Goal: Transaction & Acquisition: Purchase product/service

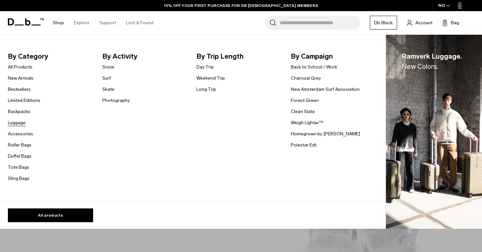
click at [16, 123] on link "Luggage" at bounding box center [17, 122] width 18 height 7
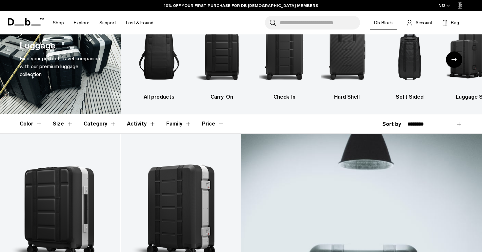
click at [95, 122] on button "Category" at bounding box center [100, 123] width 33 height 19
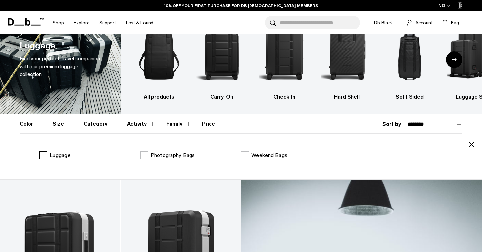
click at [42, 156] on label "Luggage" at bounding box center [54, 155] width 31 height 8
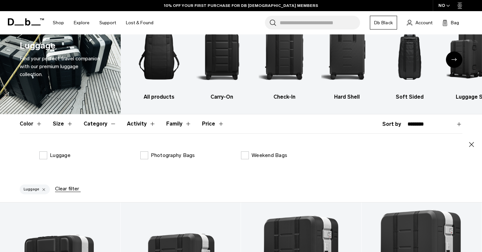
click at [95, 127] on button "Category" at bounding box center [100, 123] width 33 height 19
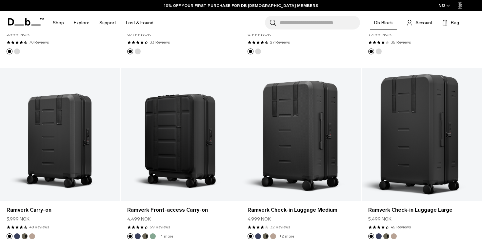
scroll to position [860, 0]
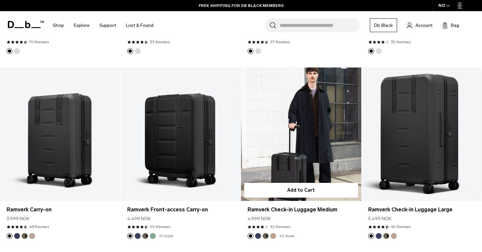
click at [303, 142] on link "Ramverk Check-in Luggage Medium" at bounding box center [301, 134] width 120 height 133
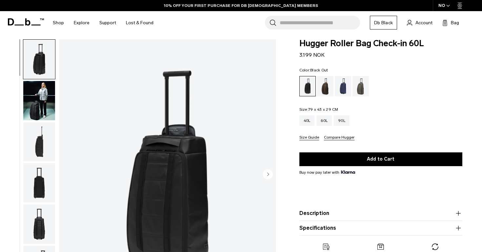
scroll to position [34, 0]
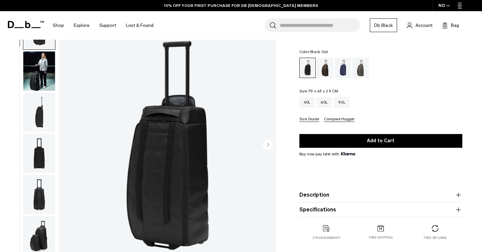
click at [42, 124] on img "button" at bounding box center [39, 112] width 32 height 39
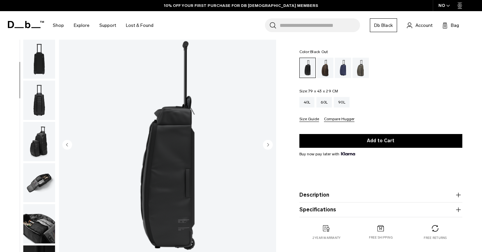
scroll to position [95, 0]
click at [176, 168] on img "3 / 10" at bounding box center [167, 145] width 217 height 271
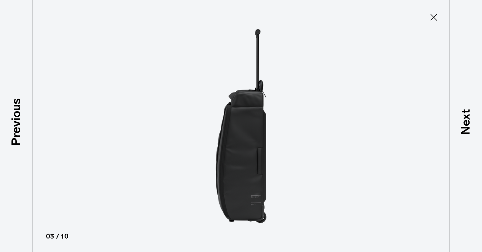
click at [433, 20] on icon at bounding box center [434, 17] width 10 height 10
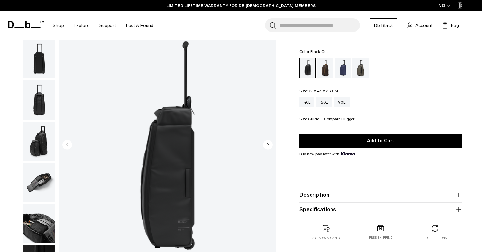
click at [271, 147] on circle "Next slide" at bounding box center [268, 145] width 10 height 10
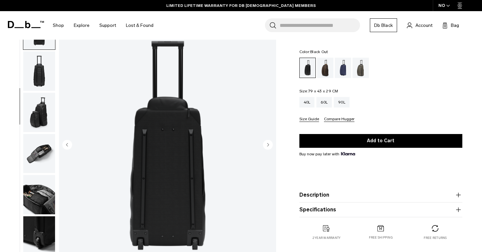
click at [270, 147] on circle "Next slide" at bounding box center [268, 145] width 10 height 10
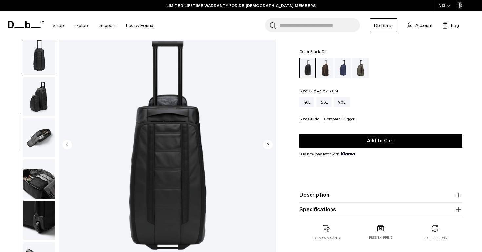
scroll to position [140, 0]
click at [270, 147] on circle "Next slide" at bounding box center [268, 145] width 10 height 10
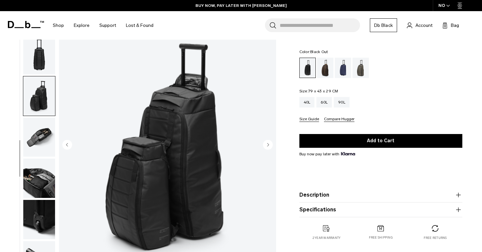
click at [271, 147] on circle "Next slide" at bounding box center [268, 145] width 10 height 10
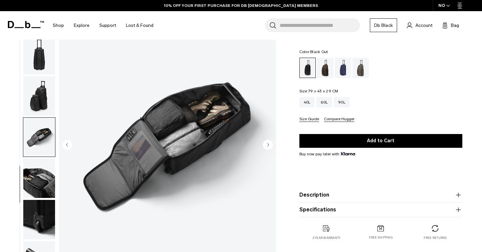
click at [270, 147] on circle "Next slide" at bounding box center [268, 145] width 10 height 10
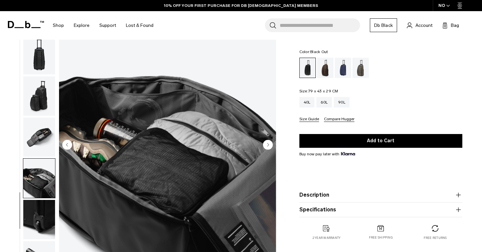
click at [270, 147] on circle "Next slide" at bounding box center [268, 145] width 10 height 10
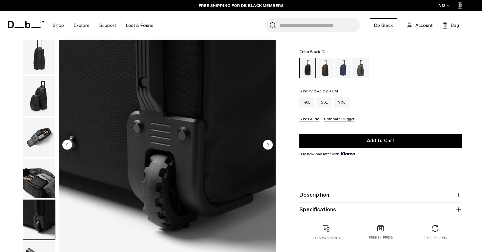
click at [270, 147] on circle "Next slide" at bounding box center [268, 145] width 10 height 10
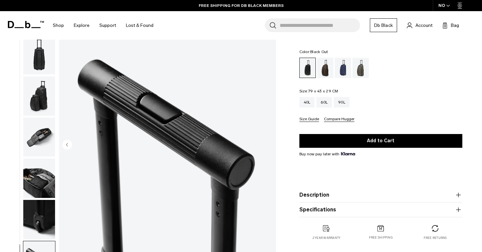
click at [270, 147] on img "10 / 10" at bounding box center [167, 145] width 217 height 271
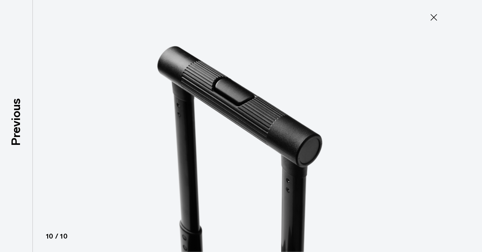
click at [428, 15] on button "Close" at bounding box center [434, 17] width 22 height 14
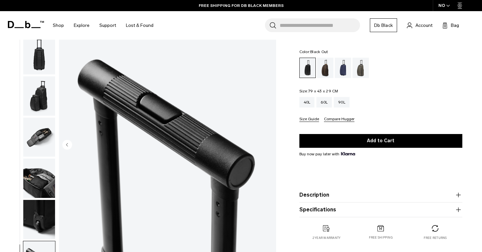
click at [36, 173] on img "button" at bounding box center [39, 178] width 32 height 39
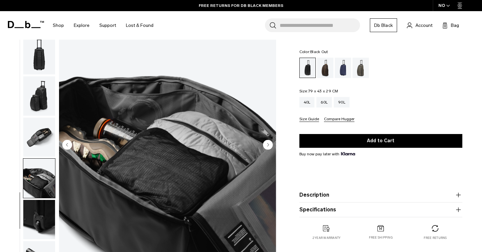
click at [47, 142] on img "button" at bounding box center [39, 137] width 32 height 39
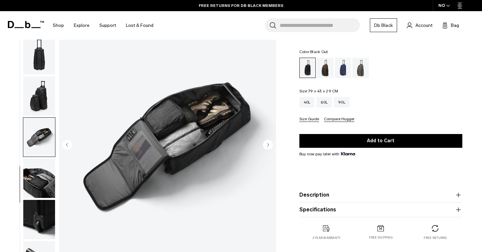
click at [43, 103] on img "button" at bounding box center [39, 95] width 32 height 39
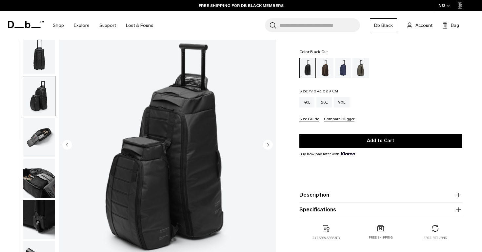
click at [270, 148] on circle "Next slide" at bounding box center [268, 145] width 10 height 10
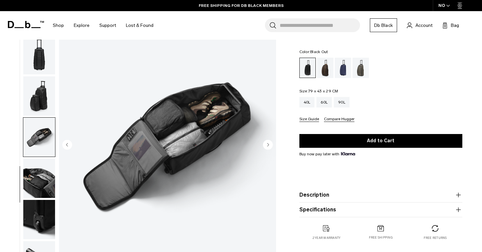
click at [270, 148] on circle "Next slide" at bounding box center [268, 145] width 10 height 10
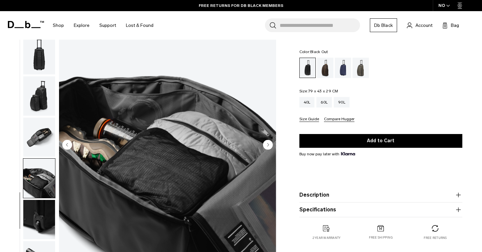
click at [270, 148] on circle "Next slide" at bounding box center [268, 145] width 10 height 10
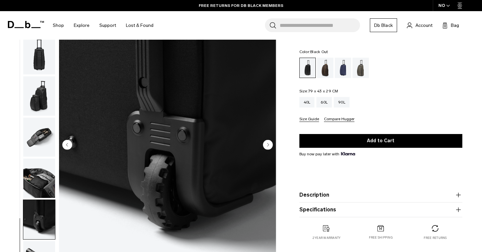
click at [270, 148] on circle "Next slide" at bounding box center [268, 145] width 10 height 10
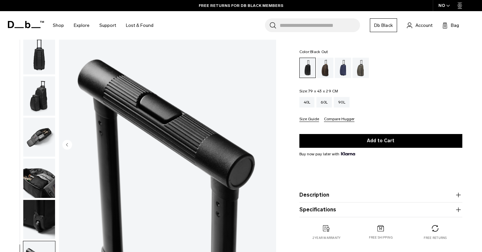
click at [270, 148] on img "10 / 10" at bounding box center [167, 145] width 217 height 271
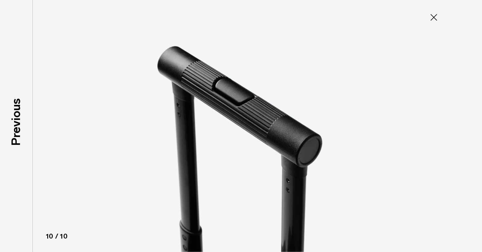
click at [429, 18] on icon at bounding box center [434, 17] width 10 height 10
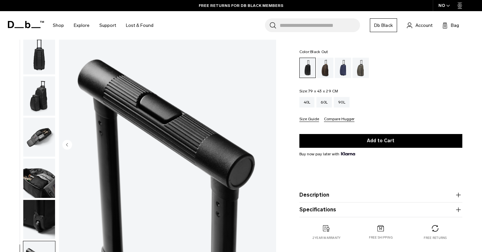
click at [46, 110] on img "button" at bounding box center [39, 95] width 32 height 39
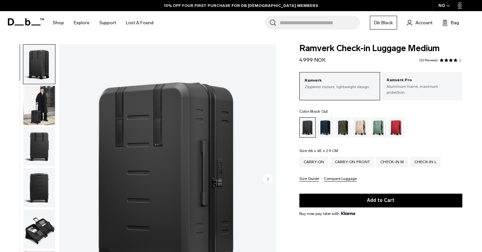
click at [162, 141] on img "1 / 11" at bounding box center [167, 179] width 217 height 271
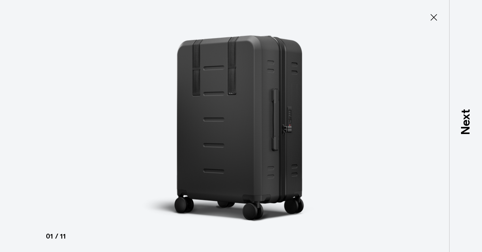
type button "Close"
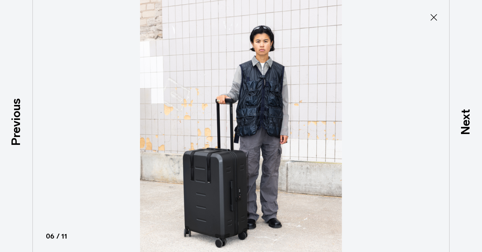
scroll to position [181, 0]
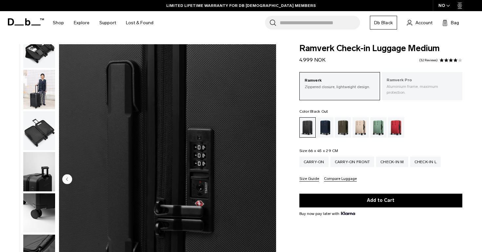
click at [402, 78] on p "Ramverk Pro" at bounding box center [422, 80] width 71 height 7
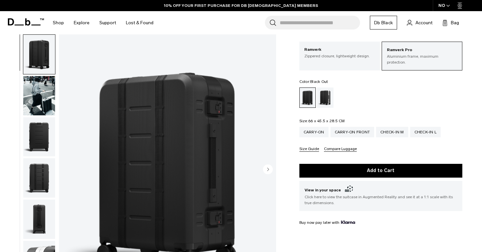
scroll to position [31, 0]
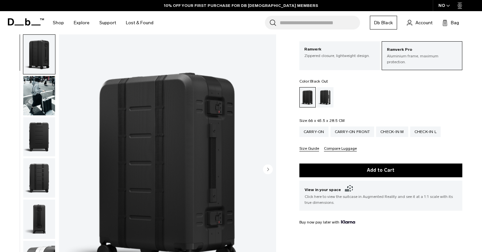
click at [42, 133] on img "button" at bounding box center [39, 136] width 32 height 39
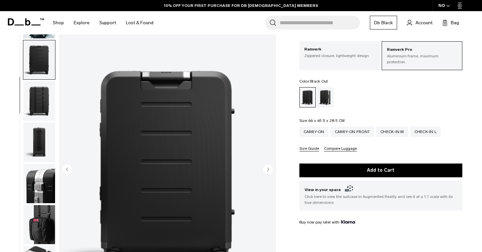
scroll to position [83, 0]
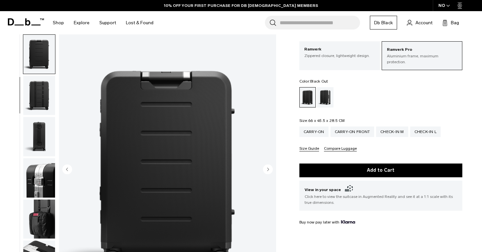
click at [40, 135] on img "button" at bounding box center [39, 136] width 32 height 39
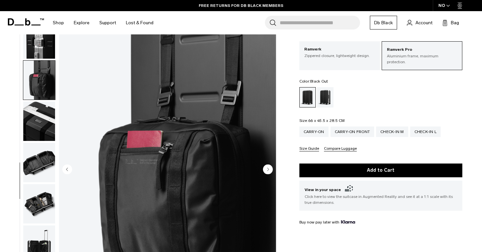
scroll to position [222, 0]
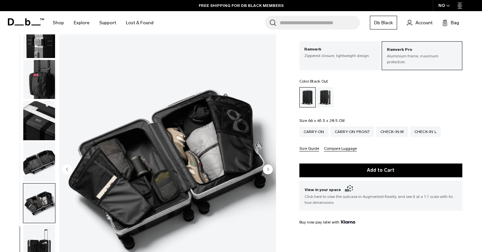
click at [45, 76] on img "button" at bounding box center [39, 79] width 32 height 39
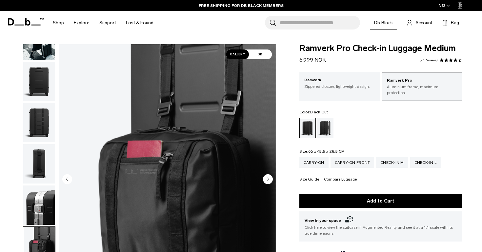
scroll to position [0, 0]
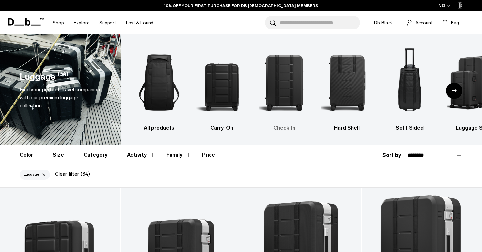
click at [278, 96] on img "3 / 6" at bounding box center [284, 82] width 51 height 77
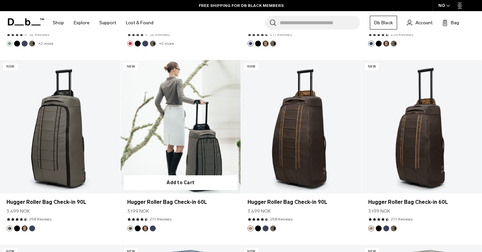
scroll to position [844, 0]
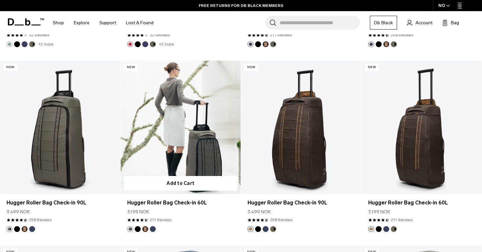
click at [179, 122] on link "Hugger Roller Bag Check-in 60L" at bounding box center [181, 127] width 120 height 133
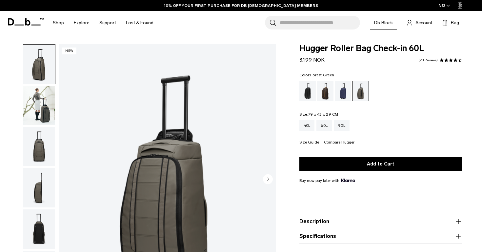
click at [31, 86] on img "button" at bounding box center [39, 105] width 32 height 39
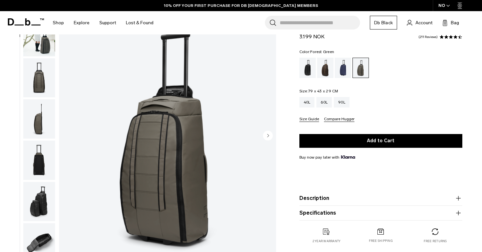
scroll to position [40, 0]
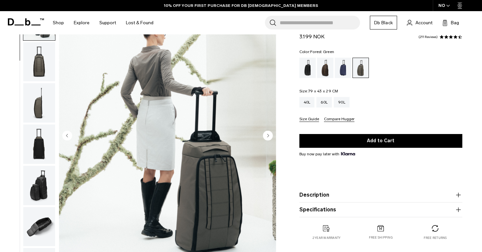
click at [35, 105] on img "button" at bounding box center [39, 102] width 32 height 39
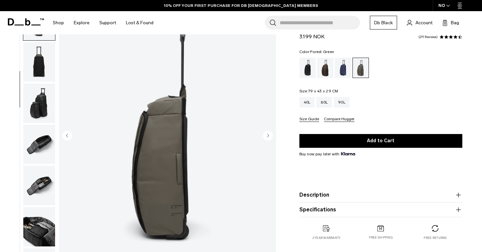
click at [35, 105] on img "button" at bounding box center [39, 103] width 32 height 39
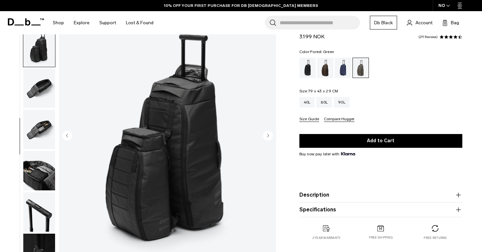
scroll to position [181, 0]
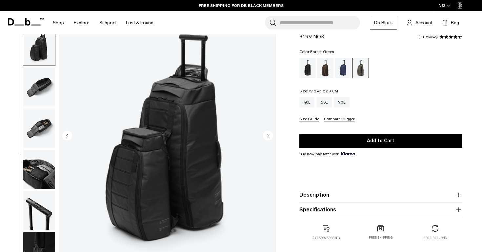
click at [43, 137] on img "button" at bounding box center [39, 128] width 32 height 39
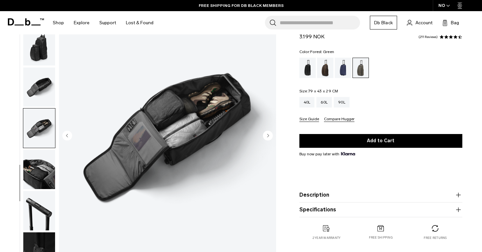
click at [38, 162] on img "button" at bounding box center [39, 169] width 32 height 39
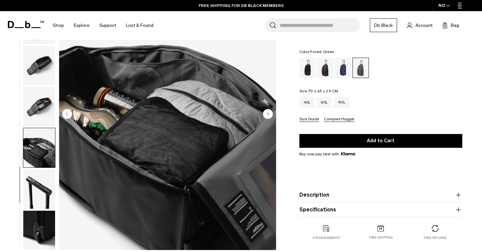
scroll to position [66, 0]
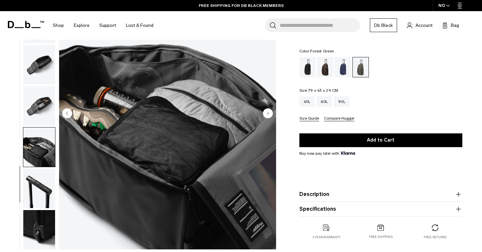
click at [33, 188] on img "button" at bounding box center [39, 188] width 32 height 39
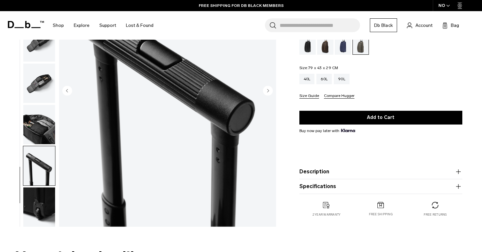
scroll to position [97, 0]
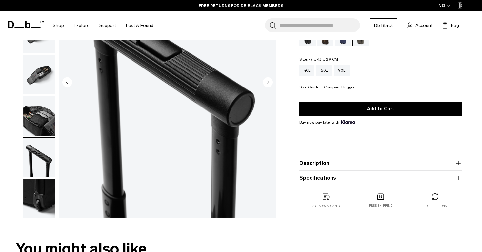
click at [31, 196] on img "button" at bounding box center [39, 198] width 32 height 39
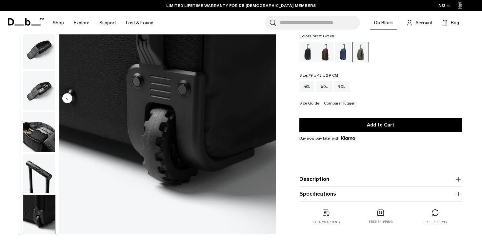
scroll to position [0, 0]
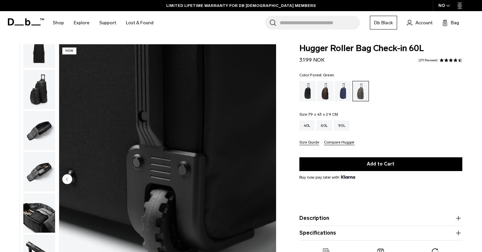
click at [264, 155] on img "11 / 11" at bounding box center [167, 179] width 217 height 271
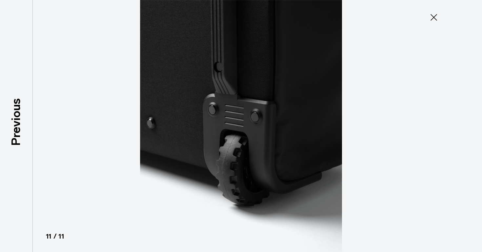
drag, startPoint x: 435, startPoint y: 14, endPoint x: 412, endPoint y: 27, distance: 26.3
click at [435, 14] on icon at bounding box center [434, 17] width 10 height 10
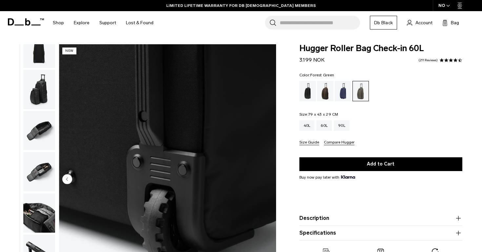
click at [65, 182] on circle "Previous slide" at bounding box center [67, 179] width 10 height 10
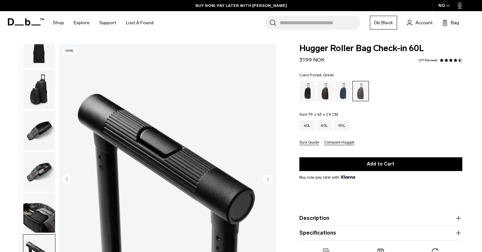
click at [65, 182] on circle "Previous slide" at bounding box center [67, 179] width 10 height 10
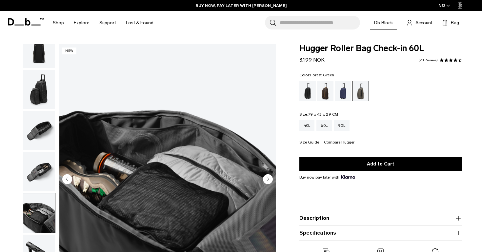
click at [65, 182] on circle "Previous slide" at bounding box center [67, 179] width 10 height 10
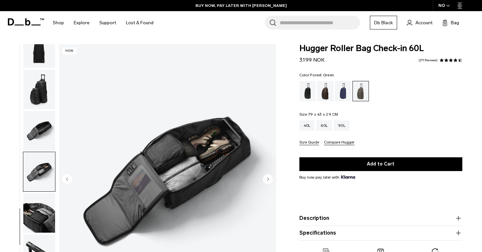
click at [65, 182] on circle "Previous slide" at bounding box center [67, 179] width 10 height 10
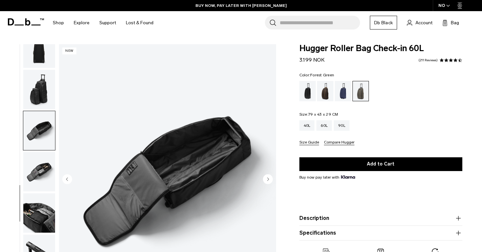
click at [65, 182] on circle "Previous slide" at bounding box center [67, 179] width 10 height 10
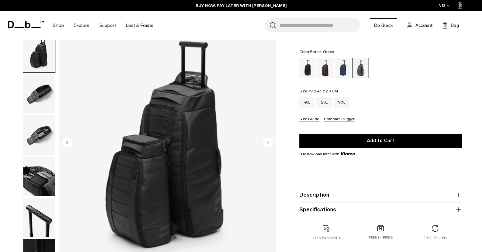
scroll to position [36, 0]
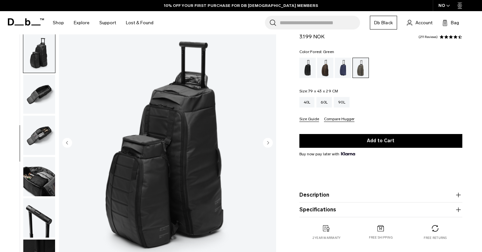
click at [66, 147] on circle "Previous slide" at bounding box center [67, 143] width 10 height 10
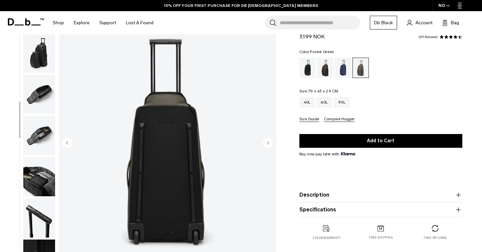
scroll to position [165, 0]
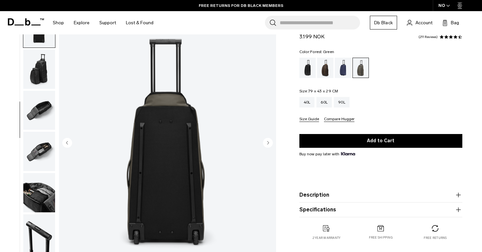
click at [66, 147] on circle "Previous slide" at bounding box center [67, 143] width 10 height 10
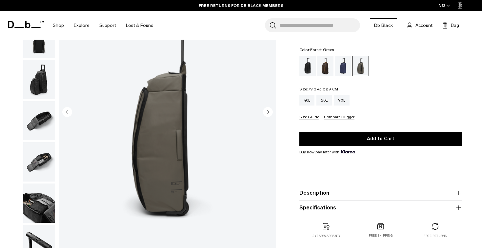
scroll to position [71, 0]
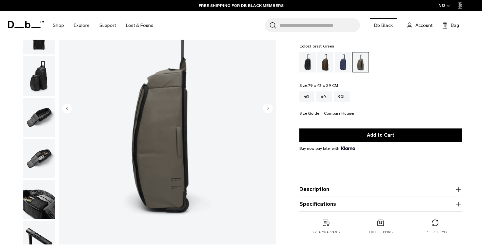
click at [266, 112] on circle "Next slide" at bounding box center [268, 108] width 10 height 10
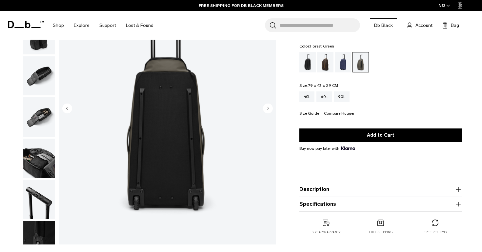
click at [266, 112] on circle "Next slide" at bounding box center [268, 108] width 10 height 10
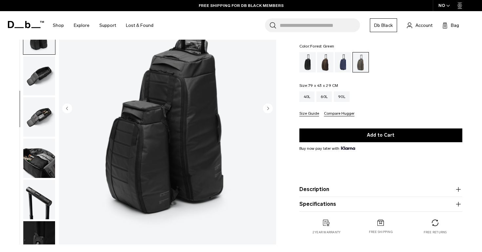
scroll to position [181, 0]
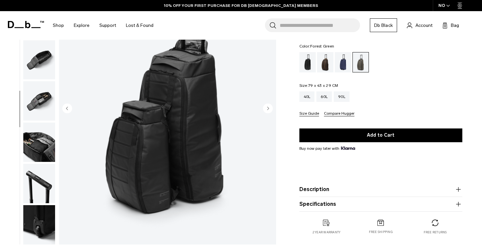
click at [271, 111] on circle "Next slide" at bounding box center [268, 108] width 10 height 10
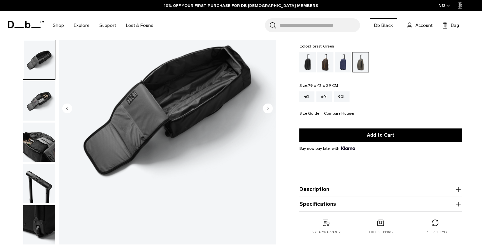
click at [271, 111] on circle "Next slide" at bounding box center [268, 108] width 10 height 10
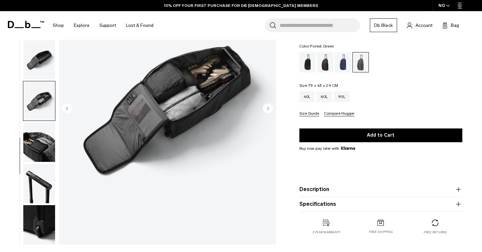
click at [271, 111] on icon "Next slide" at bounding box center [268, 108] width 10 height 10
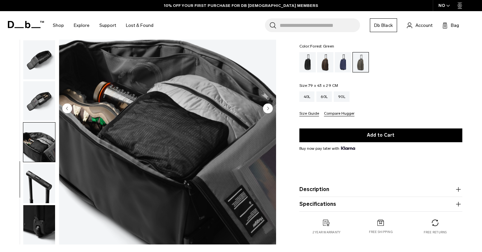
click at [271, 111] on icon "Next slide" at bounding box center [268, 108] width 10 height 10
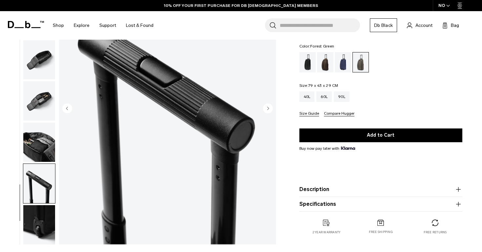
click at [271, 111] on icon "Next slide" at bounding box center [268, 108] width 10 height 10
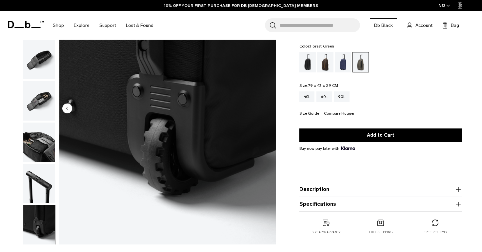
click at [271, 111] on img "11 / 11" at bounding box center [167, 108] width 217 height 271
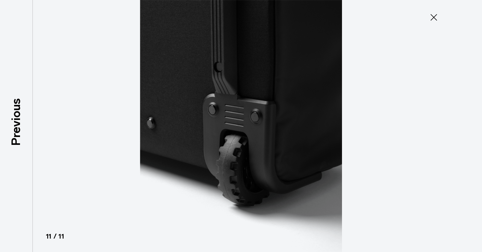
click at [430, 23] on button "Close" at bounding box center [434, 17] width 22 height 14
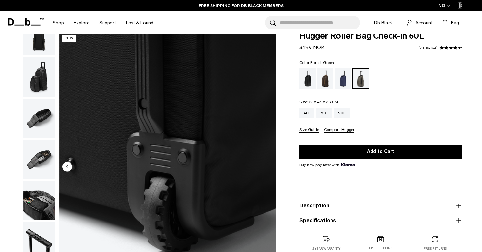
scroll to position [11, 0]
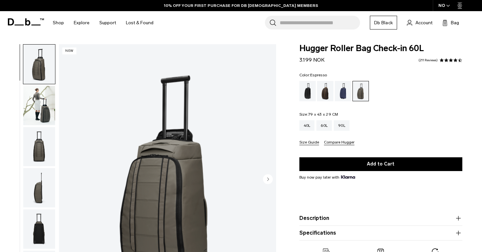
click at [328, 93] on div "Espresso" at bounding box center [325, 91] width 17 height 20
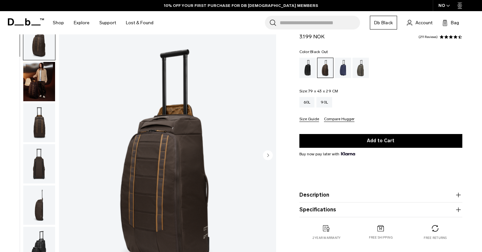
click at [307, 66] on div "Black Out" at bounding box center [307, 68] width 17 height 20
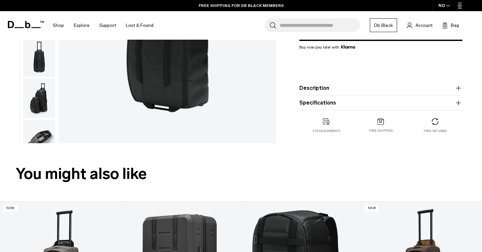
scroll to position [172, 0]
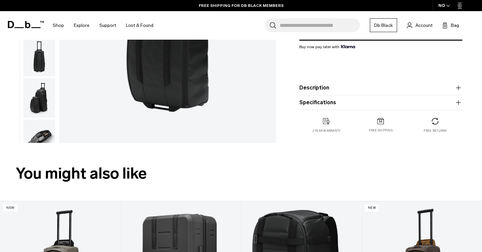
click at [327, 90] on button "Description" at bounding box center [380, 88] width 163 height 8
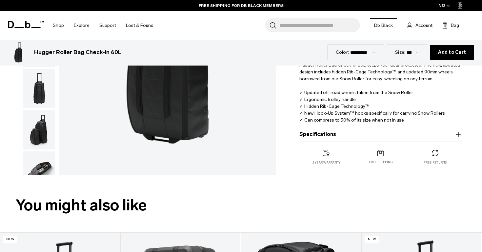
drag, startPoint x: 305, startPoint y: 121, endPoint x: 407, endPoint y: 123, distance: 102.0
click at [407, 123] on p "Stylish wheeled luggage for adventurous travelers. Long-haul or short, the Hugg…" at bounding box center [380, 87] width 163 height 74
click at [376, 137] on button "Specifications" at bounding box center [380, 134] width 163 height 8
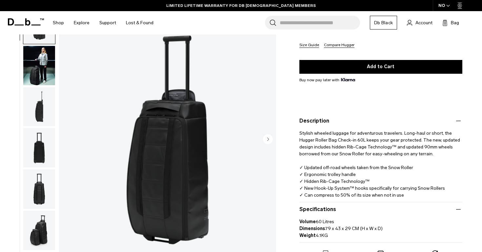
scroll to position [0, 0]
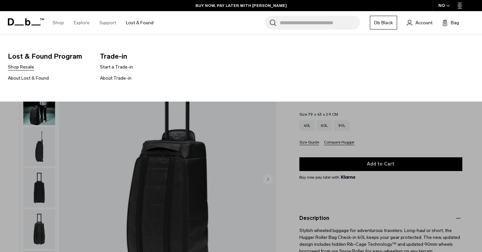
click at [24, 66] on link "Shop Resale" at bounding box center [21, 67] width 26 height 7
